Goal: Task Accomplishment & Management: Use online tool/utility

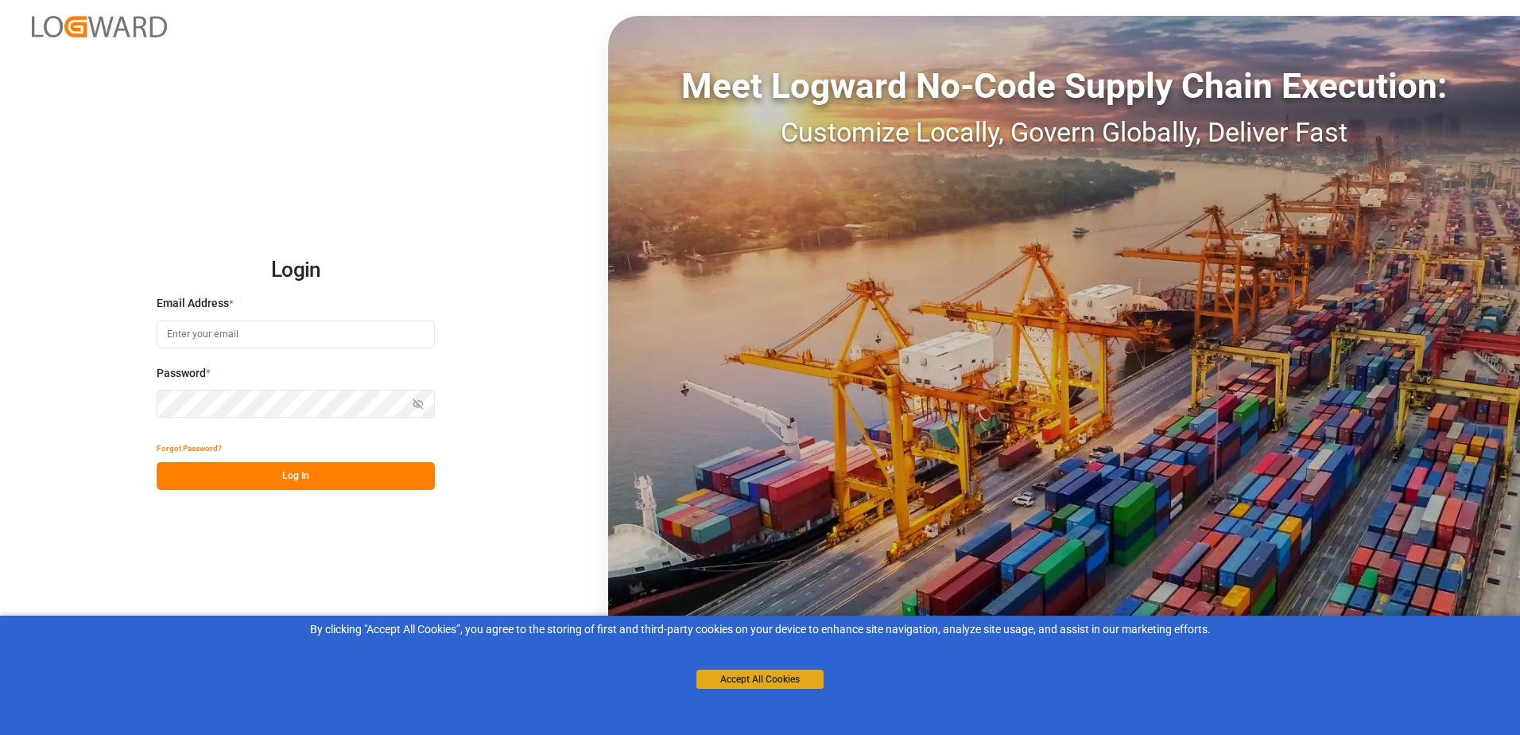
type input "stefan.pflug@melitta.de"
click at [808, 680] on button "Accept All Cookies" at bounding box center [760, 678] width 127 height 19
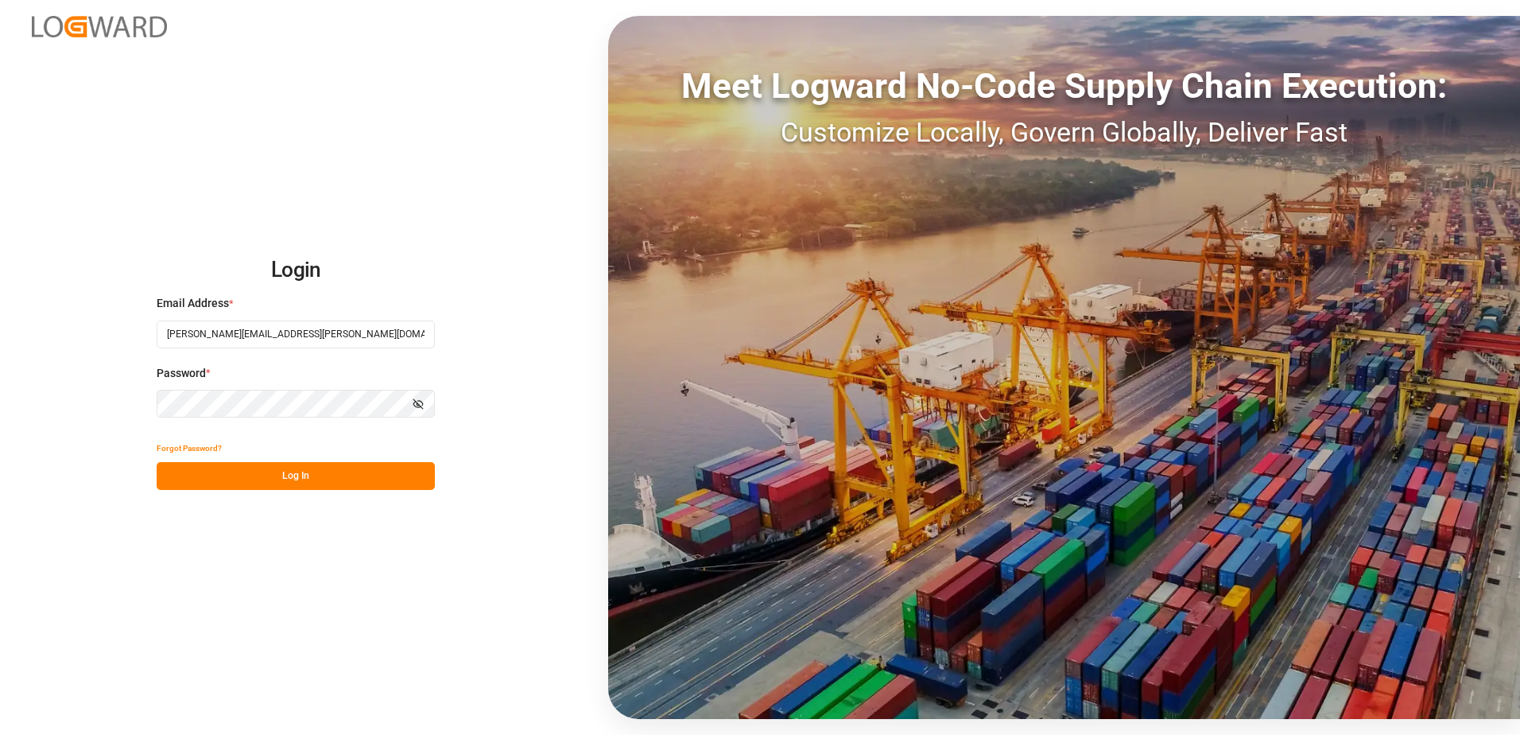
click at [289, 474] on button "Log In" at bounding box center [296, 476] width 278 height 28
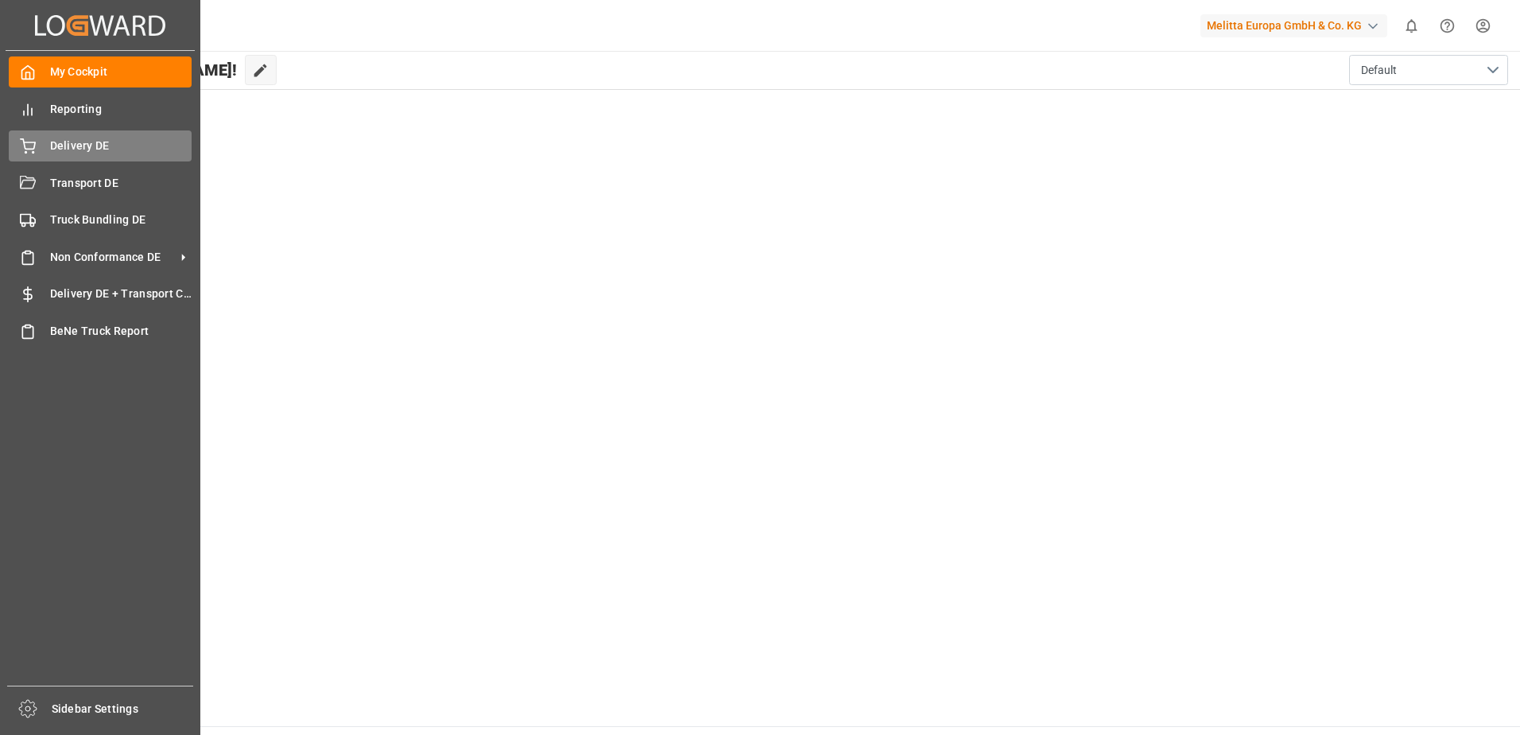
click at [25, 135] on div "Delivery DE Delivery DE" at bounding box center [100, 145] width 183 height 31
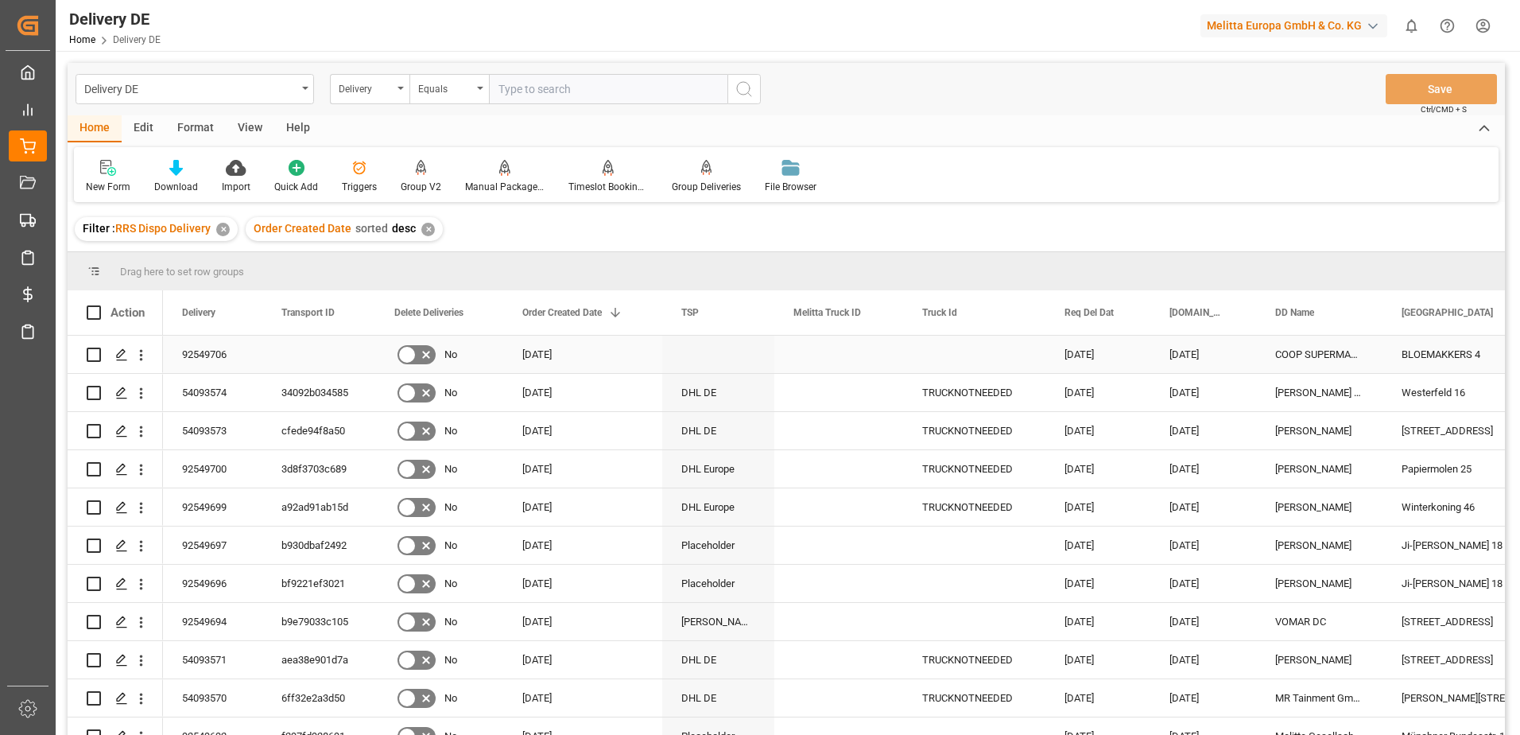
click at [92, 355] on input "Press Space to toggle row selection (unchecked)" at bounding box center [94, 354] width 14 height 14
checkbox input "true"
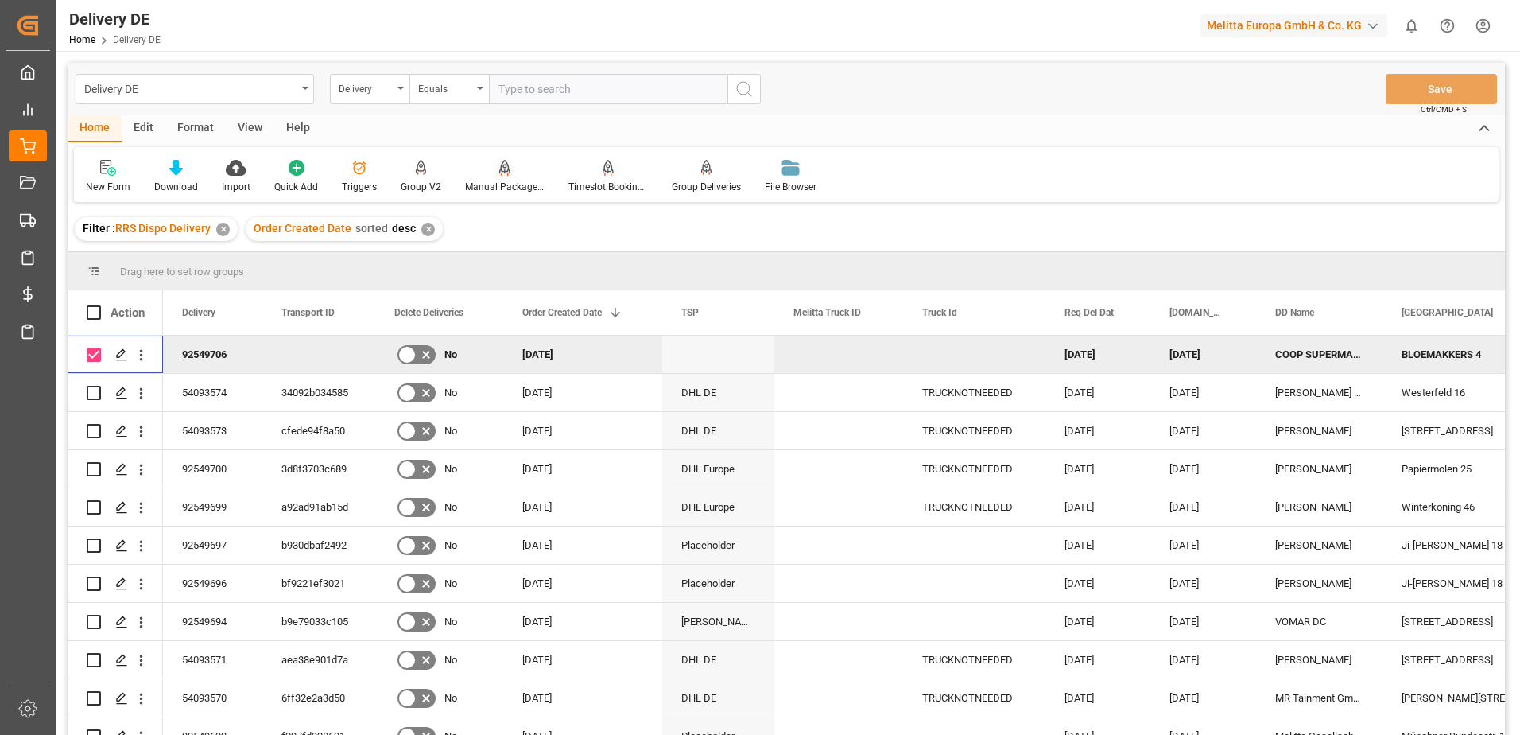
click at [487, 184] on div "Manual Package TypeDetermination" at bounding box center [505, 187] width 80 height 14
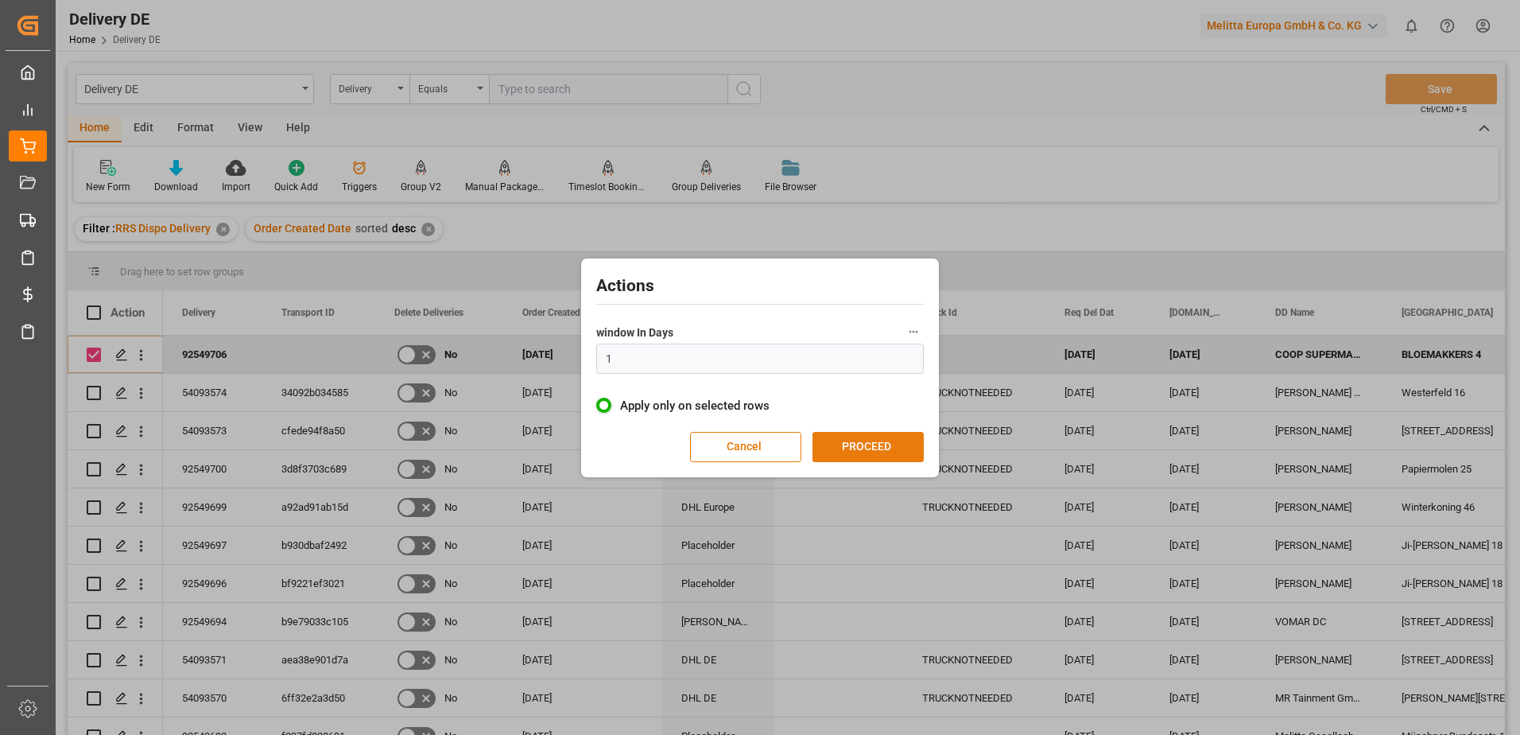
click at [838, 439] on button "PROCEED" at bounding box center [868, 447] width 111 height 30
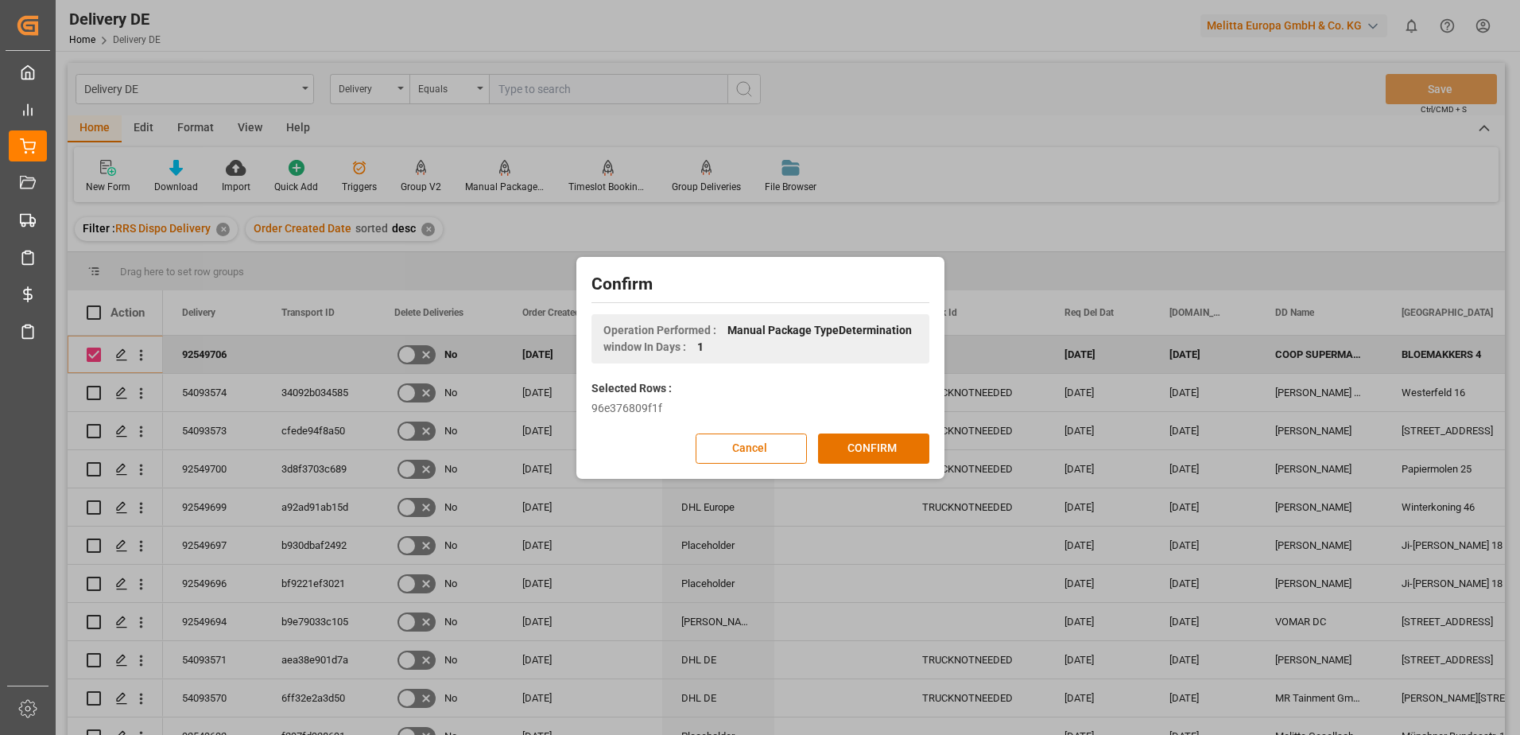
click at [838, 439] on button "CONFIRM" at bounding box center [873, 448] width 111 height 30
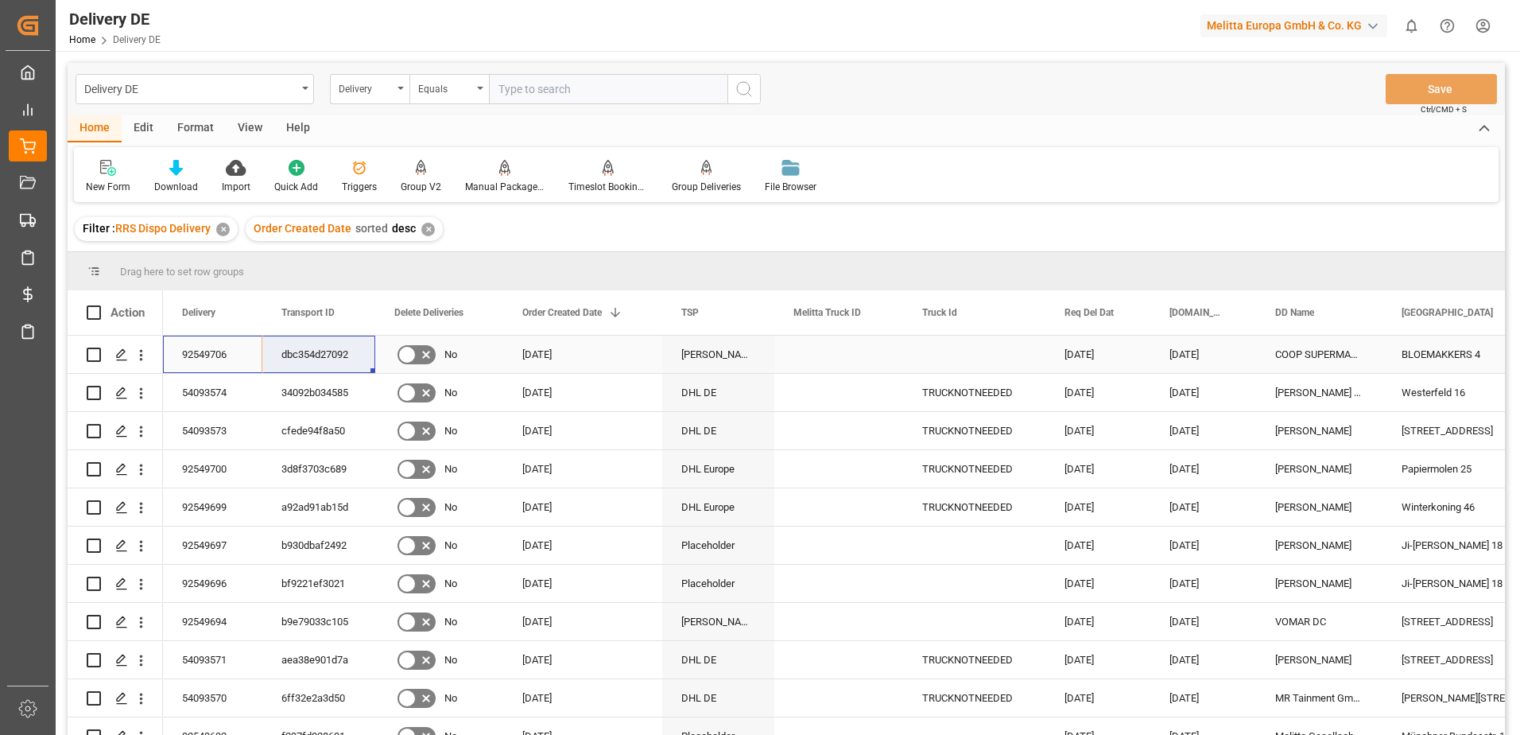
drag, startPoint x: 213, startPoint y: 348, endPoint x: 286, endPoint y: 348, distance: 73.1
click at [1488, 24] on html "Created by potrace 1.15, written by Peter Selinger 2001-2017 Created by potrace…" at bounding box center [760, 367] width 1520 height 735
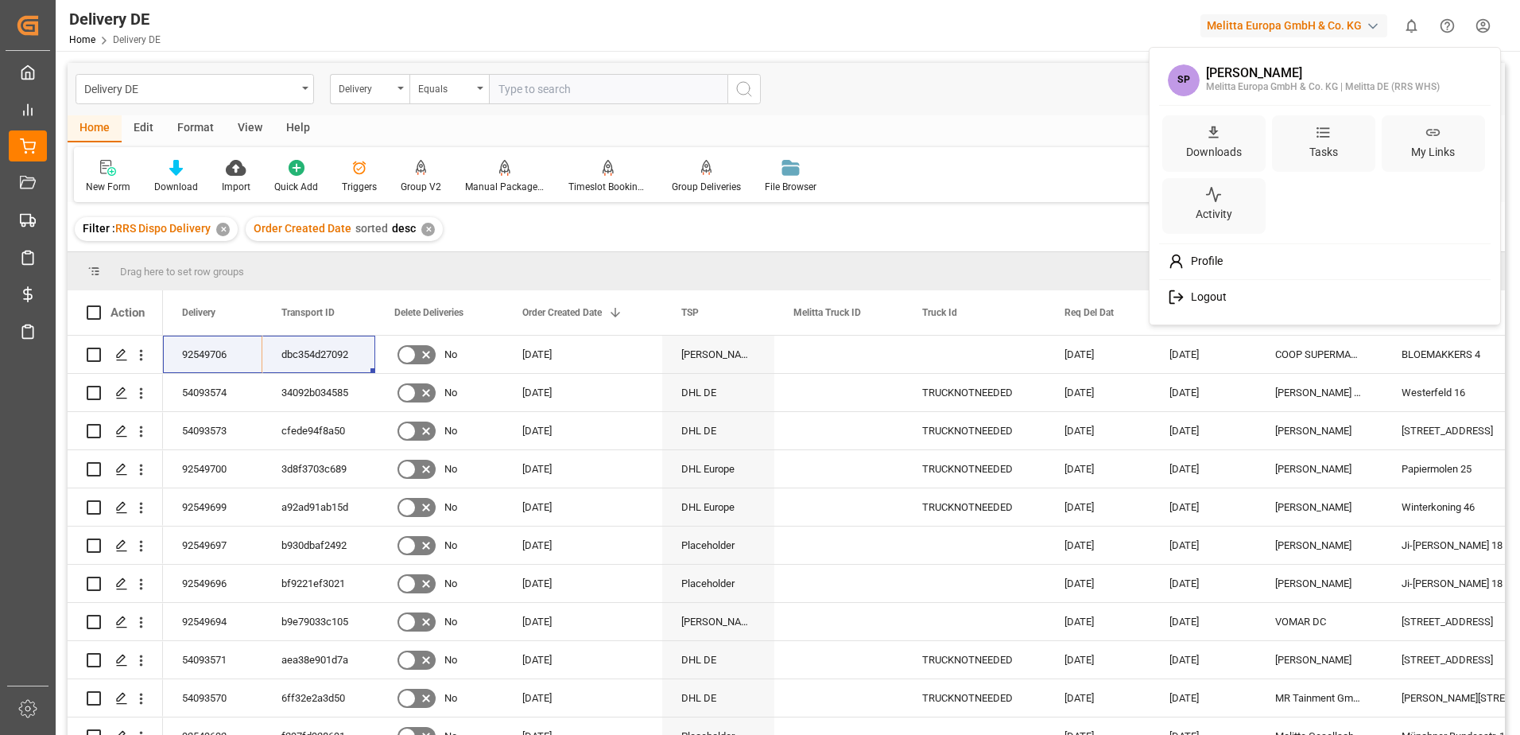
click at [1209, 300] on span "Logout" at bounding box center [1206, 297] width 42 height 14
